Goal: Transaction & Acquisition: Purchase product/service

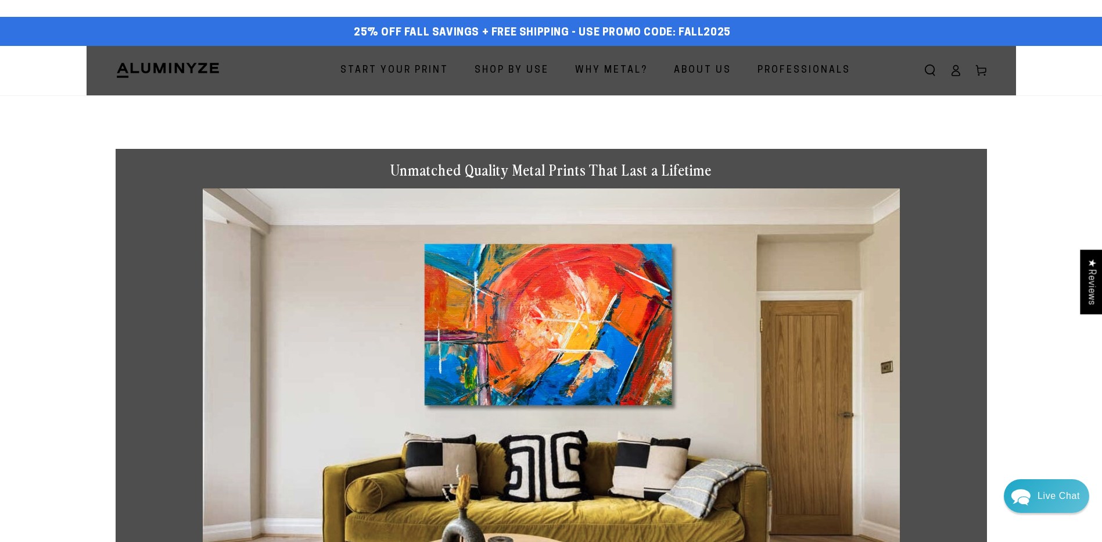
click at [428, 71] on span "Start Your Print" at bounding box center [395, 70] width 108 height 17
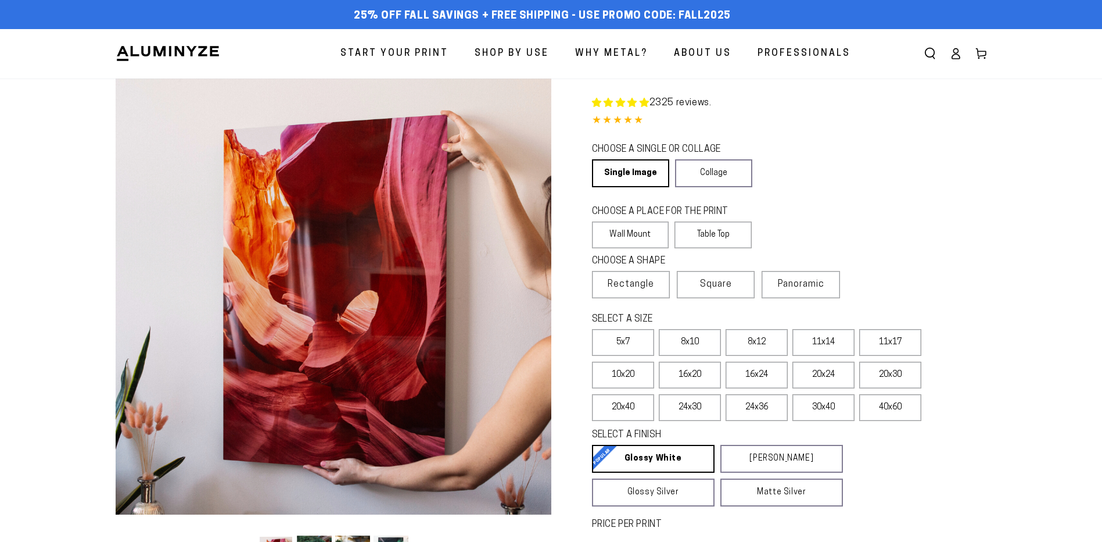
select select "**********"
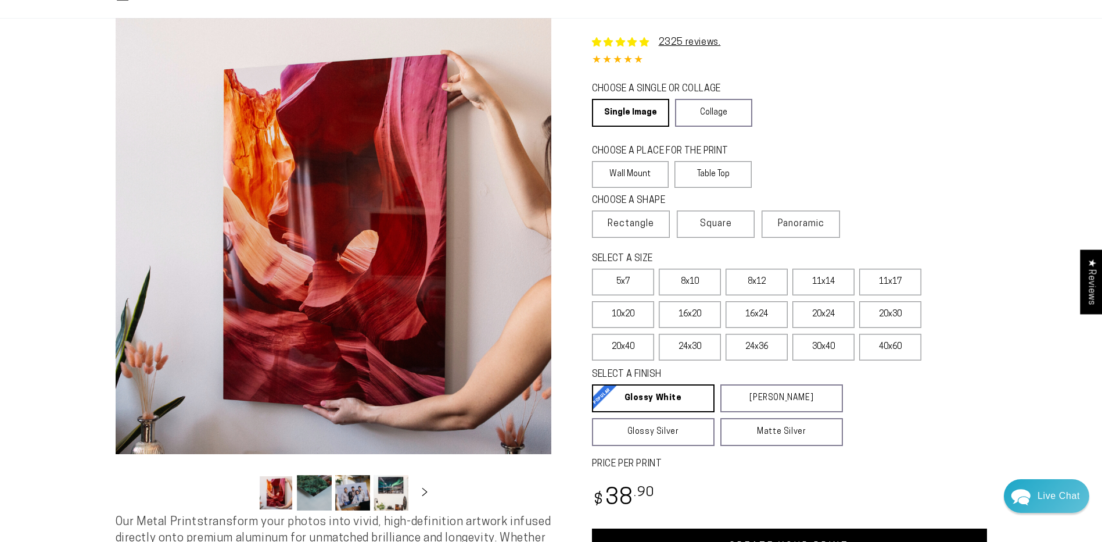
scroll to position [116, 0]
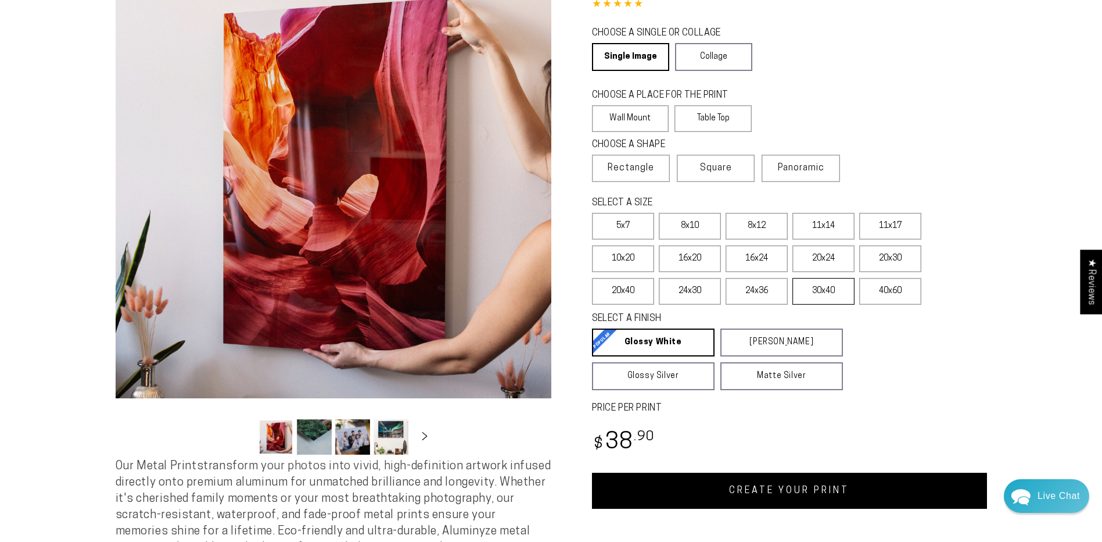
click at [823, 288] on label "30x40" at bounding box center [824, 291] width 62 height 27
click at [762, 288] on label "24x36" at bounding box center [757, 291] width 62 height 27
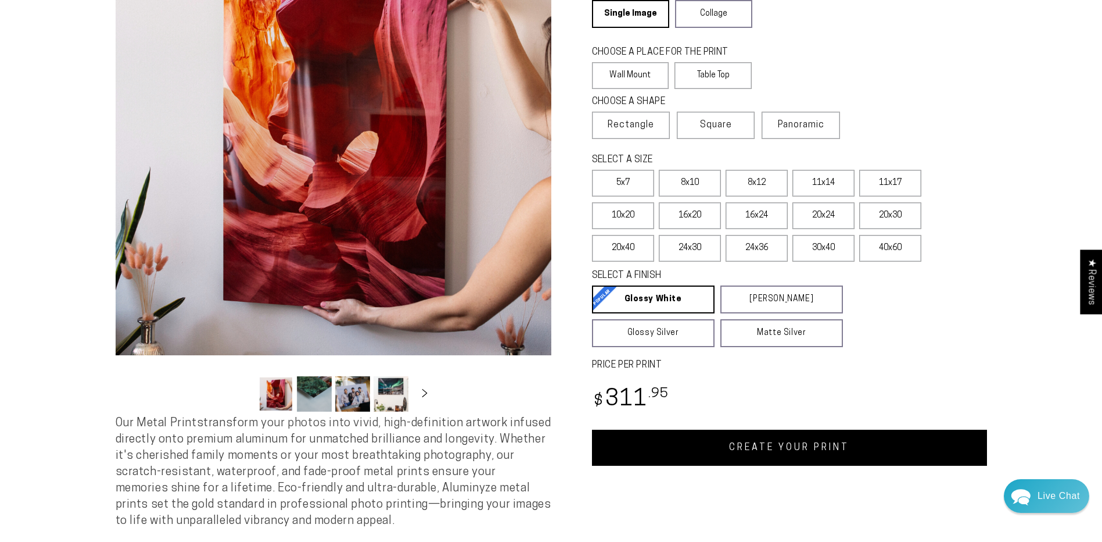
scroll to position [232, 0]
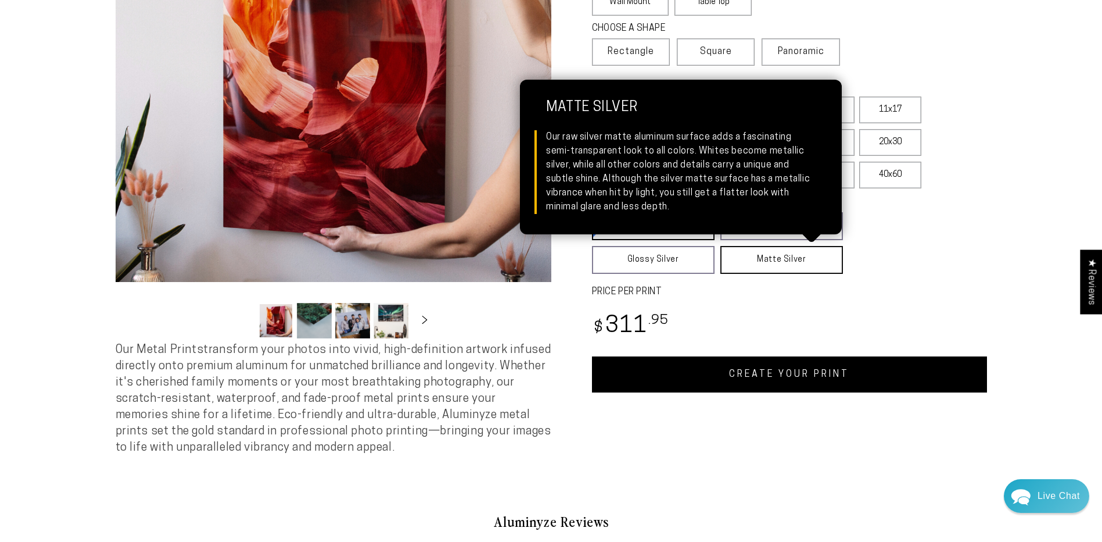
click at [785, 254] on link "Matte Silver Matte Silver Our raw silver matte aluminum surface adds a fascinat…" at bounding box center [782, 260] width 123 height 28
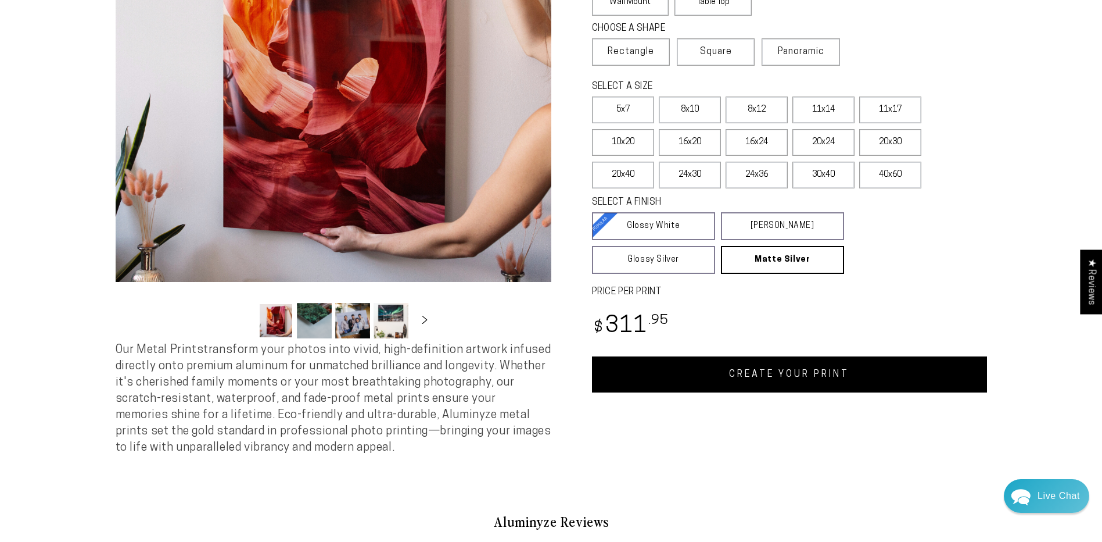
click at [885, 269] on fieldset "SELECT A FINISH Learn more Glossy White Glossy White Our bright white glossy su…" at bounding box center [779, 235] width 374 height 78
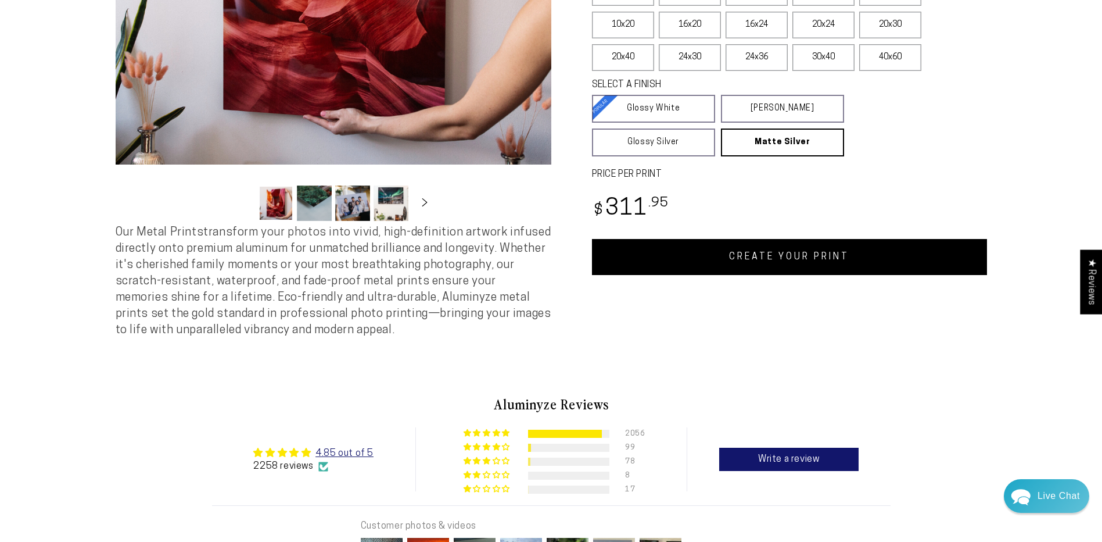
scroll to position [407, 0]
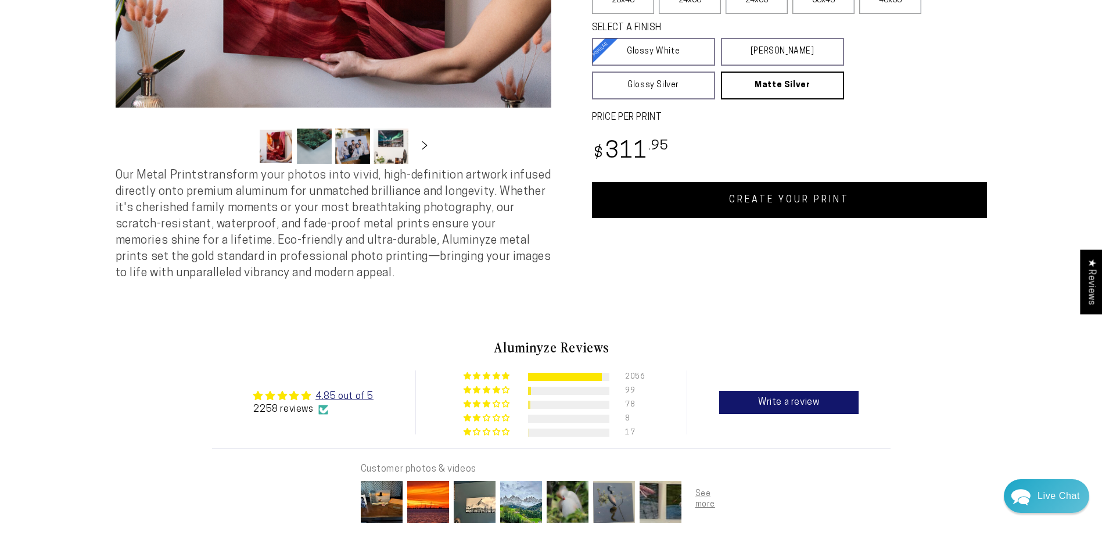
click at [843, 200] on link "CREATE YOUR PRINT" at bounding box center [789, 200] width 395 height 36
